Goal: Information Seeking & Learning: Learn about a topic

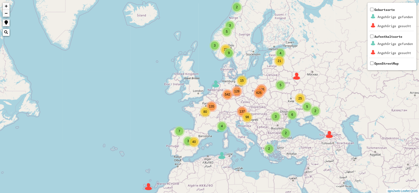
click at [238, 7] on div "2" at bounding box center [237, 7] width 8 height 8
click at [231, 23] on div "3" at bounding box center [230, 26] width 8 height 8
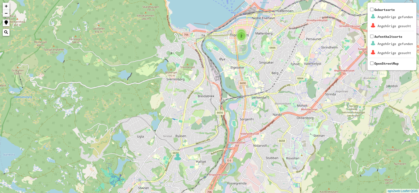
click at [241, 36] on span "2" at bounding box center [242, 36] width 2 height 4
click at [378, 9] on span "Geburtsorte Angehörige gefunden Angehörige gesucht" at bounding box center [391, 19] width 45 height 23
click at [379, 42] on td "Angehörige gefunden" at bounding box center [395, 44] width 36 height 9
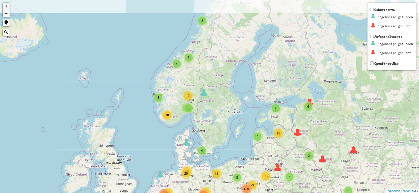
drag, startPoint x: 40, startPoint y: 54, endPoint x: 22, endPoint y: 203, distance: 150.4
click at [22, 193] on html "4 3 3 2 3 8 3 8 93 4 99 25 44 42 50 51 12 11 24 37 2 2 2 2 4 5 12 10 5 5 2 2 2 …" at bounding box center [209, 96] width 419 height 193
